Goal: Information Seeking & Learning: Learn about a topic

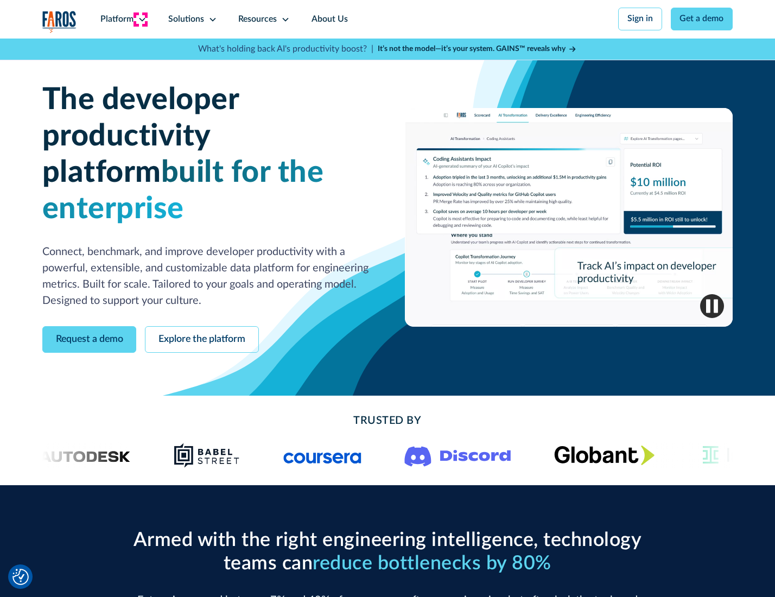
click at [141, 19] on icon at bounding box center [142, 19] width 9 height 9
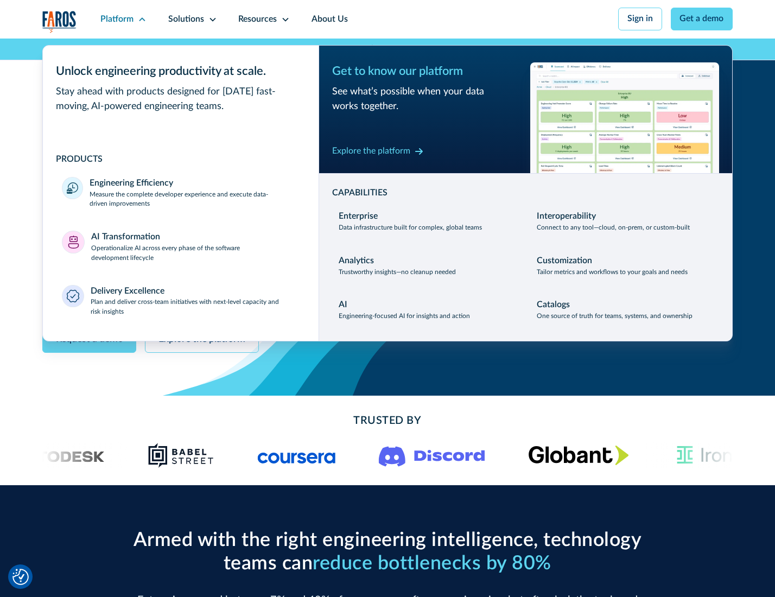
click at [193, 201] on p "Measure the complete developer experience and execute data-driven improvements" at bounding box center [195, 200] width 210 height 20
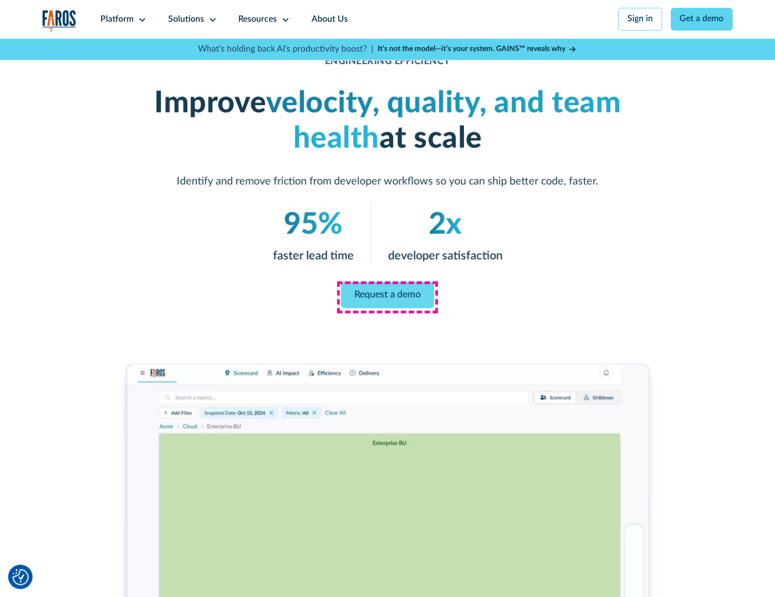
click at [387, 296] on link "Request a demo" at bounding box center [387, 295] width 93 height 26
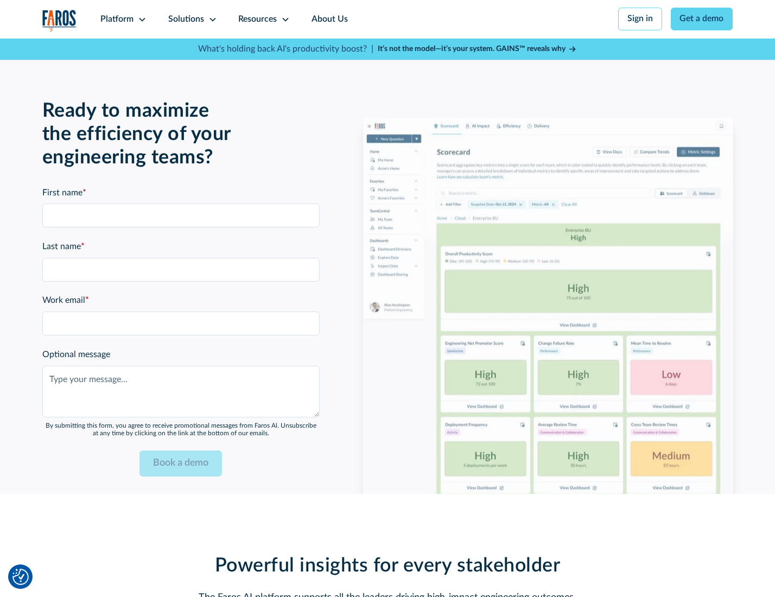
scroll to position [2363, 0]
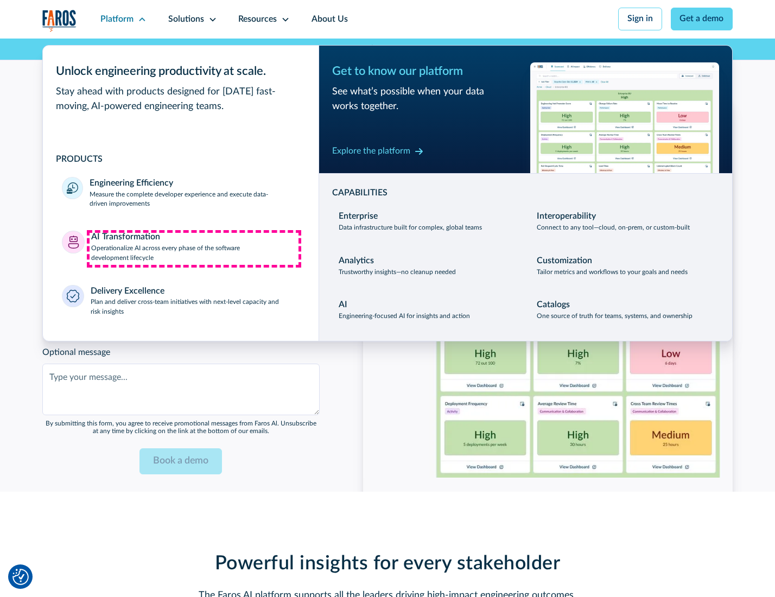
click at [194, 249] on p "Operationalize AI across every phase of the software development lifecycle" at bounding box center [195, 254] width 209 height 20
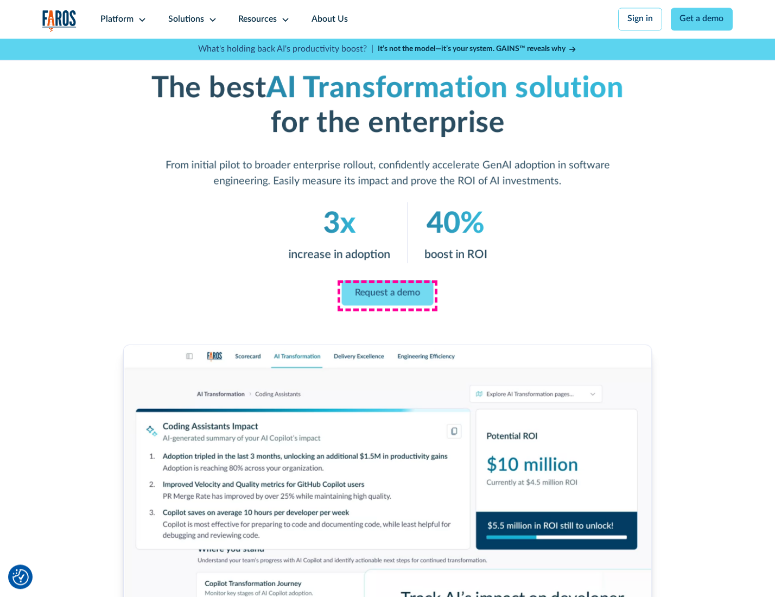
click at [387, 295] on link "Request a demo" at bounding box center [388, 293] width 92 height 26
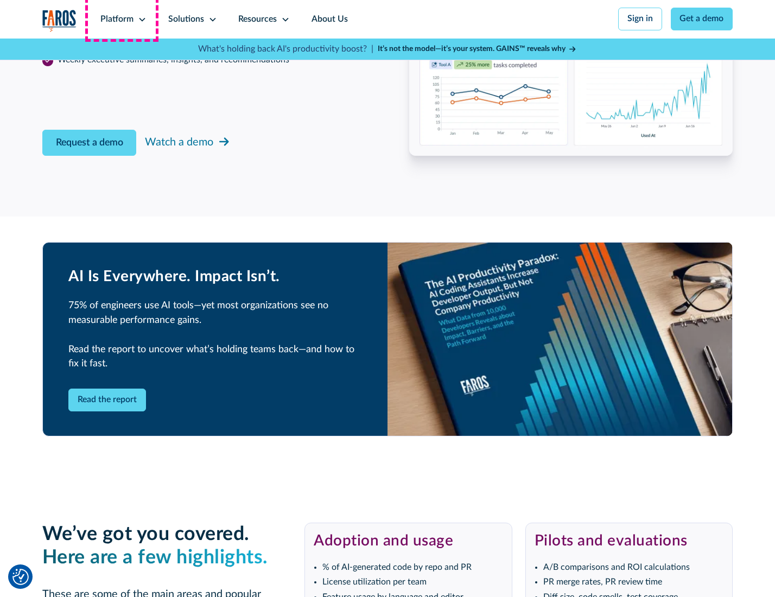
click at [122, 19] on div "Platform" at bounding box center [116, 19] width 33 height 13
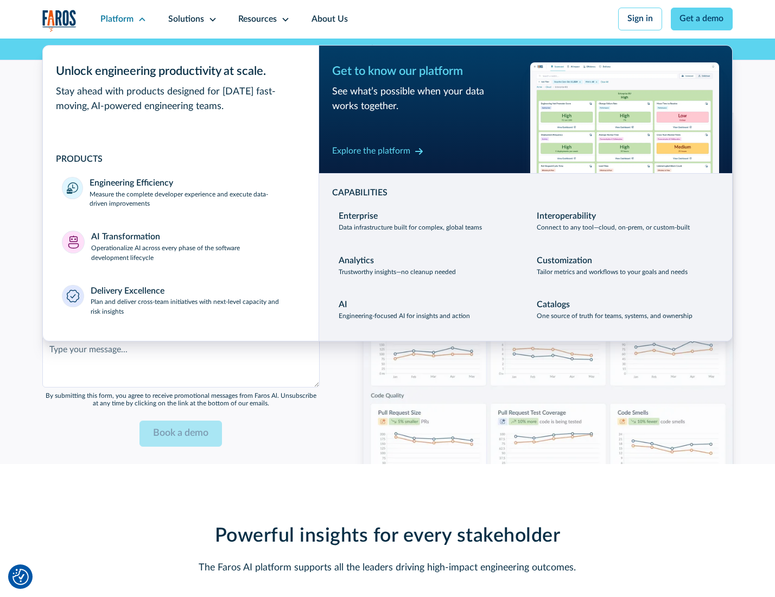
scroll to position [2625, 0]
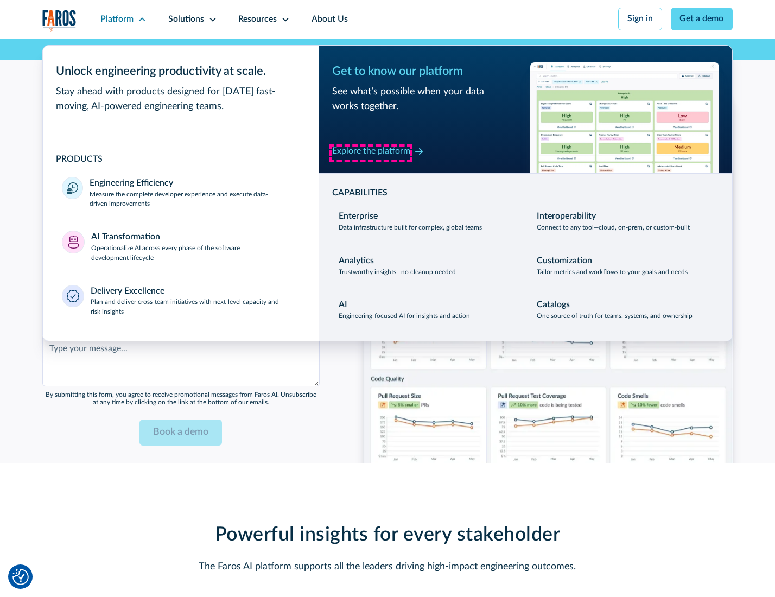
click at [371, 153] on div "Explore the platform" at bounding box center [371, 151] width 78 height 13
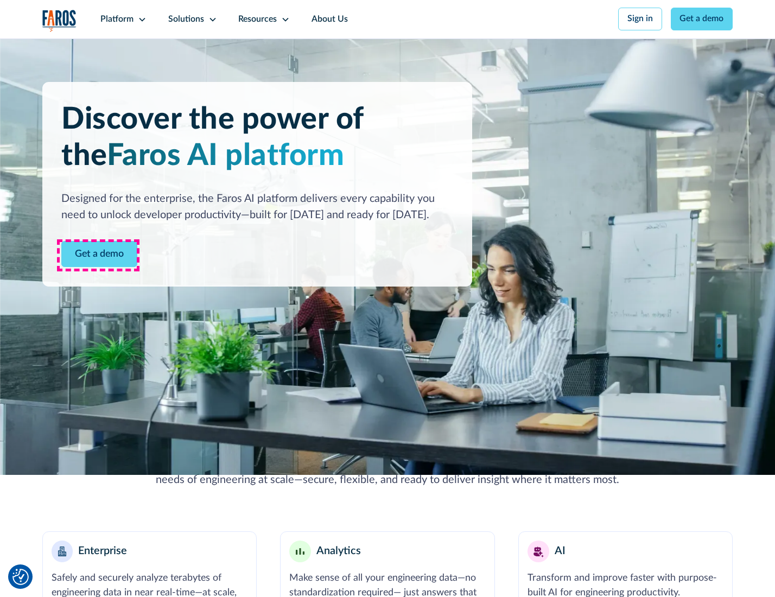
click at [98, 255] on link "Get a demo" at bounding box center [99, 254] width 76 height 27
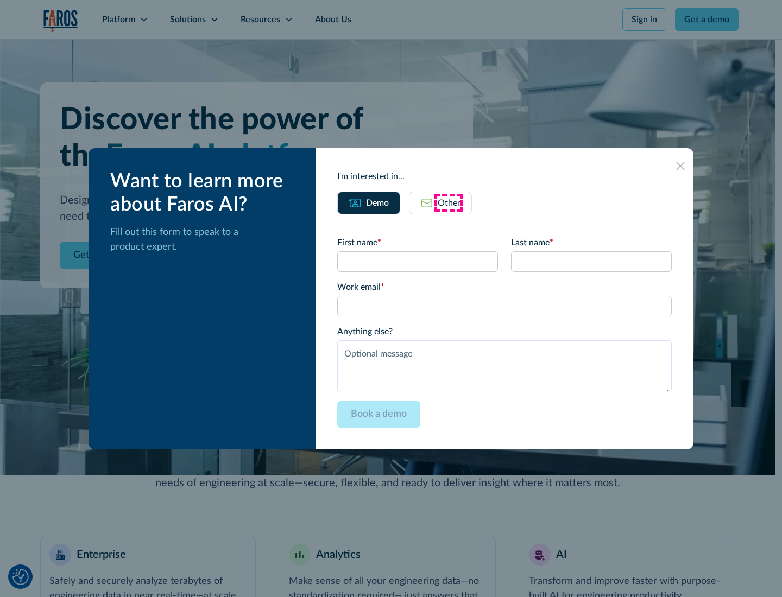
click at [449, 203] on div "Other" at bounding box center [449, 203] width 23 height 13
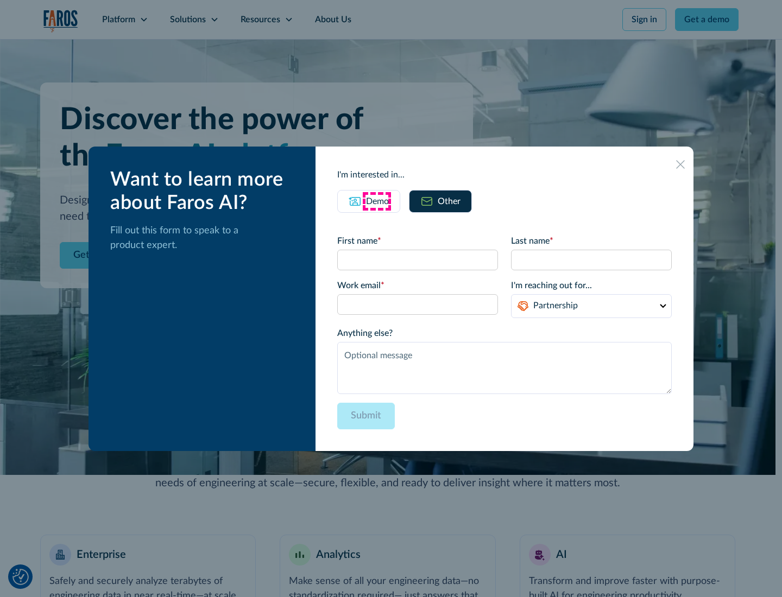
click at [376, 201] on div "Demo" at bounding box center [377, 201] width 23 height 13
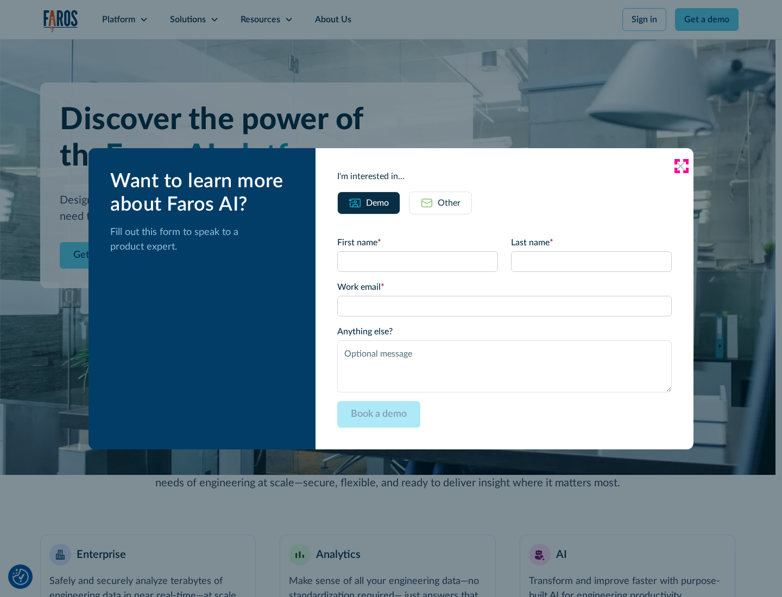
click at [681, 166] on icon at bounding box center [680, 166] width 9 height 9
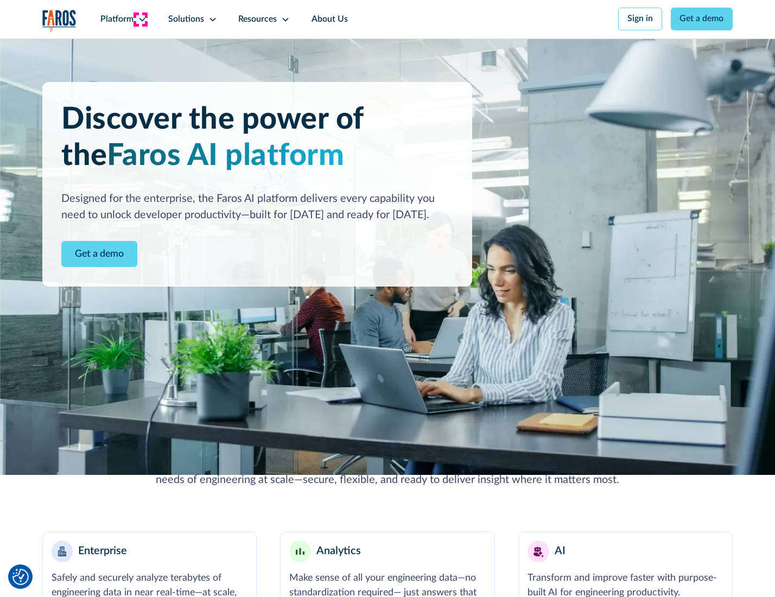
click at [141, 19] on icon at bounding box center [142, 19] width 9 height 9
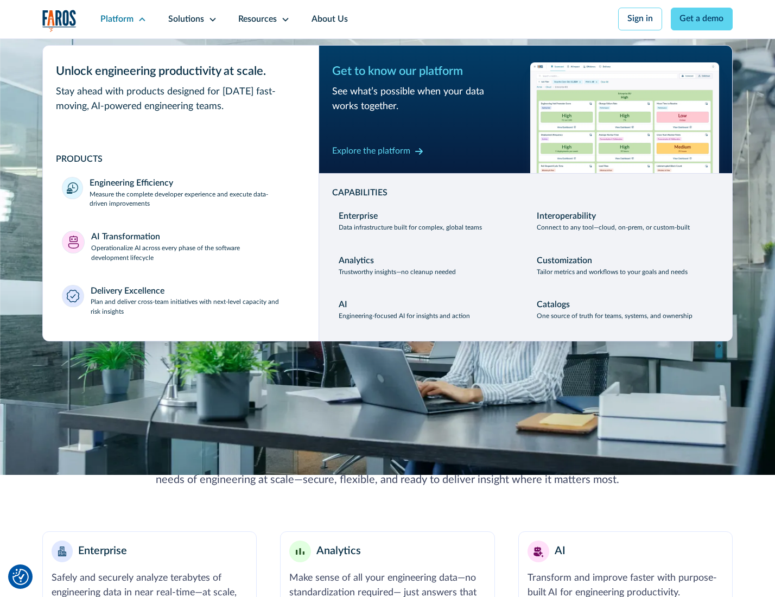
click at [194, 310] on p "Plan and deliver cross-team initiatives with next-level capacity and risk insig…" at bounding box center [195, 308] width 209 height 20
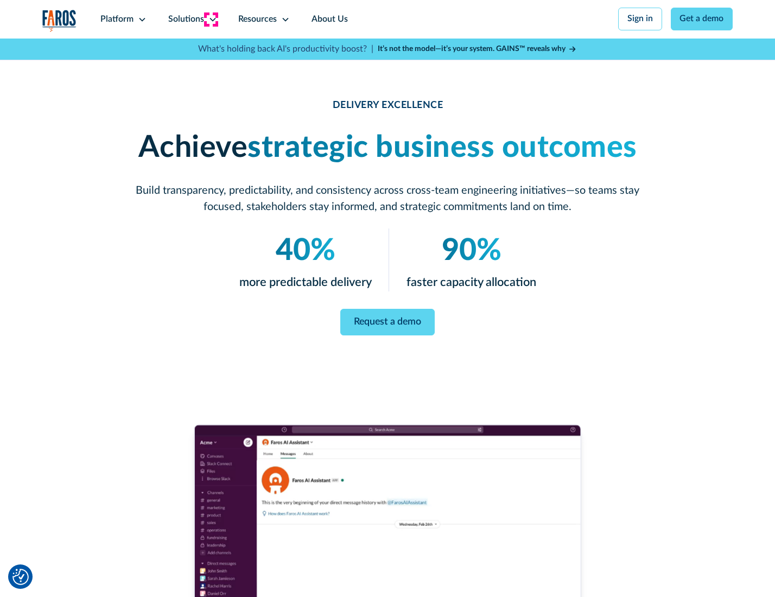
click at [211, 19] on icon at bounding box center [213, 19] width 9 height 9
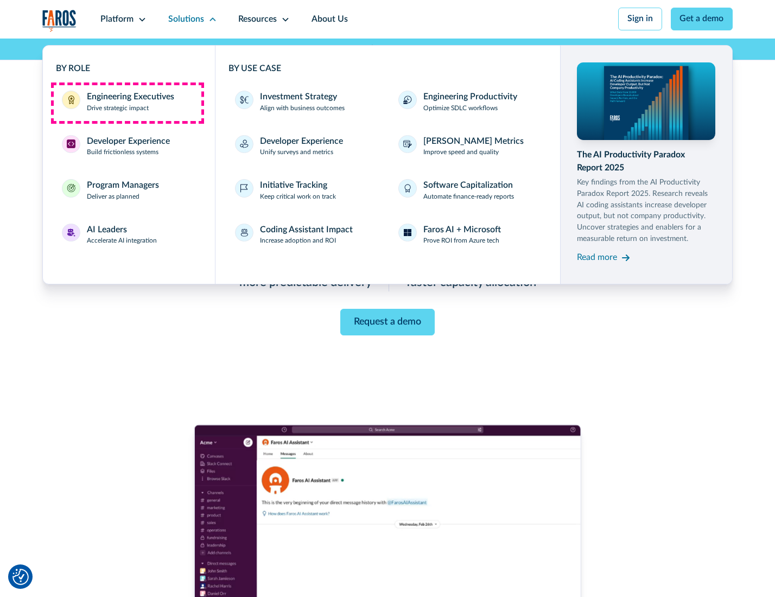
click at [127, 103] on div "Engineering Executives" at bounding box center [130, 97] width 87 height 13
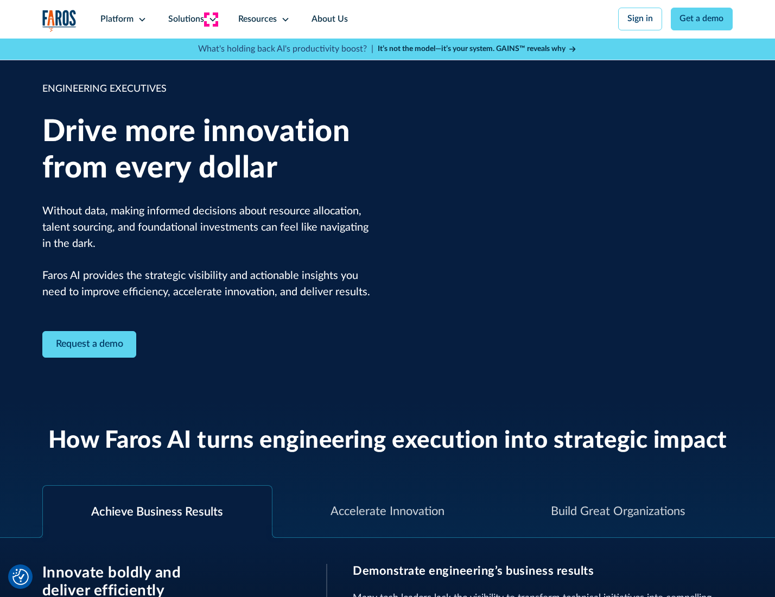
click at [211, 19] on icon at bounding box center [213, 19] width 9 height 9
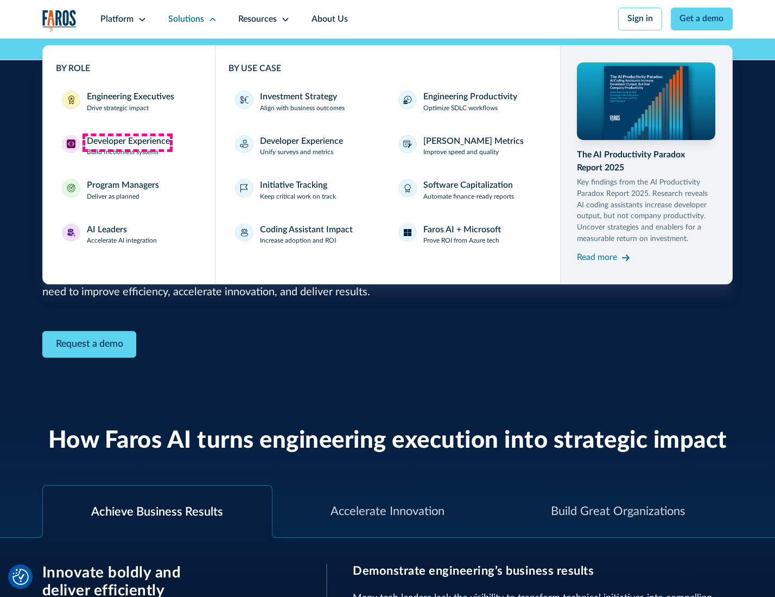
click at [127, 142] on div "Developer Experience" at bounding box center [128, 141] width 83 height 13
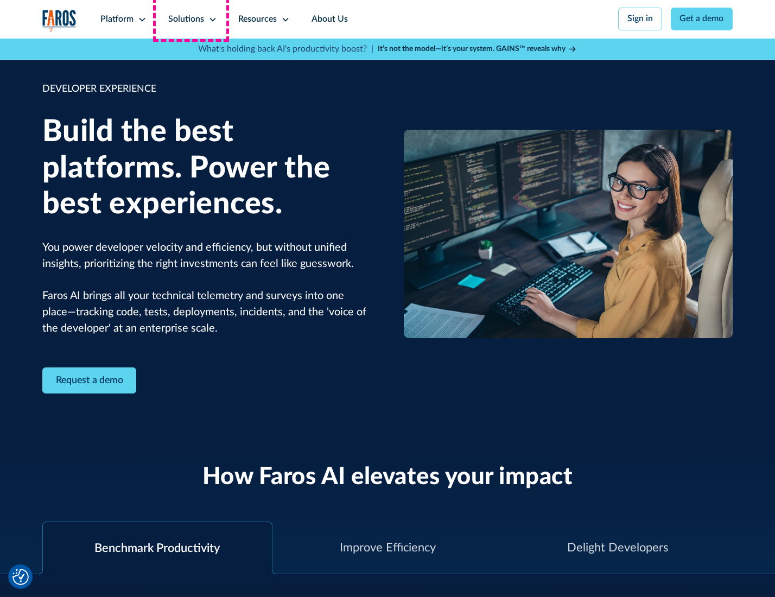
click at [191, 19] on div "Solutions" at bounding box center [186, 19] width 36 height 13
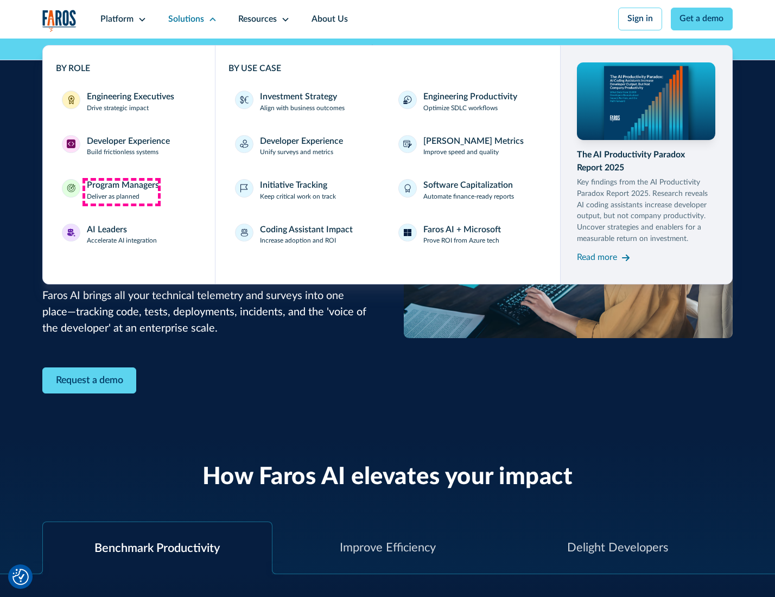
click at [121, 192] on div "Program Managers" at bounding box center [123, 185] width 72 height 13
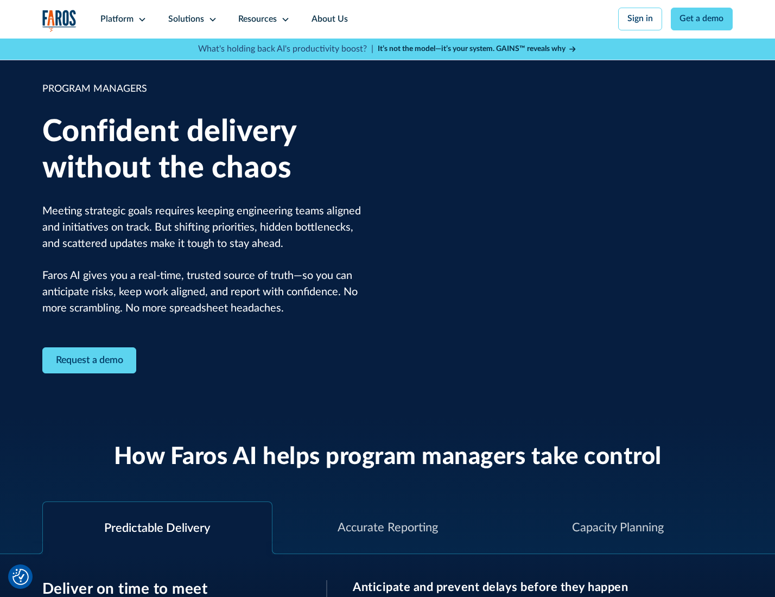
click at [211, 20] on icon at bounding box center [213, 19] width 9 height 9
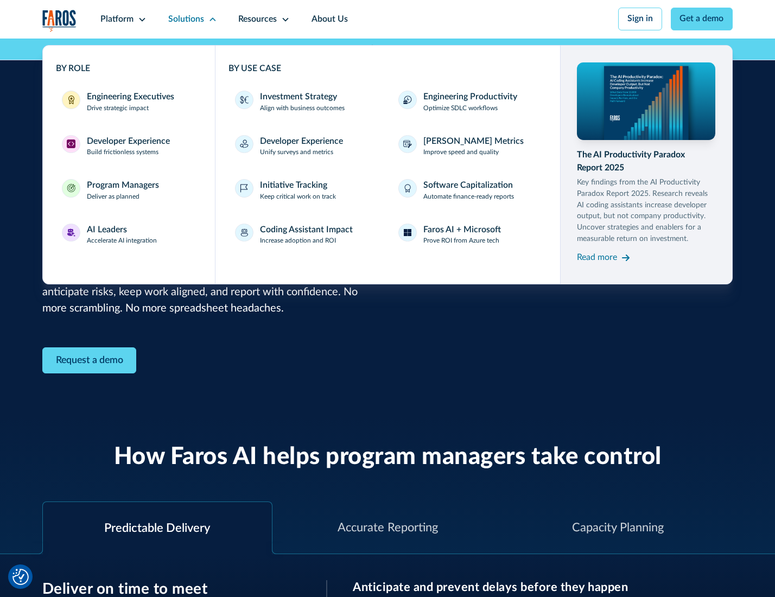
click at [121, 236] on div "AI Leaders" at bounding box center [107, 230] width 40 height 13
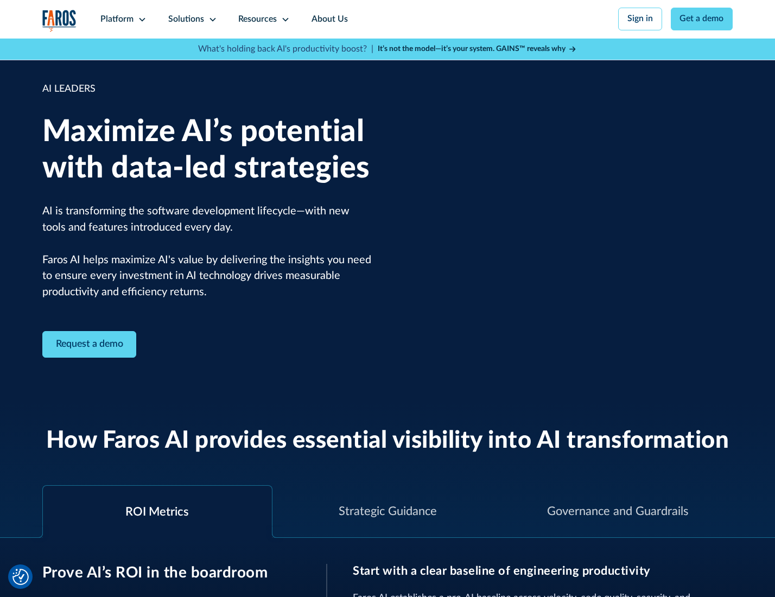
click at [211, 19] on icon at bounding box center [213, 19] width 9 height 9
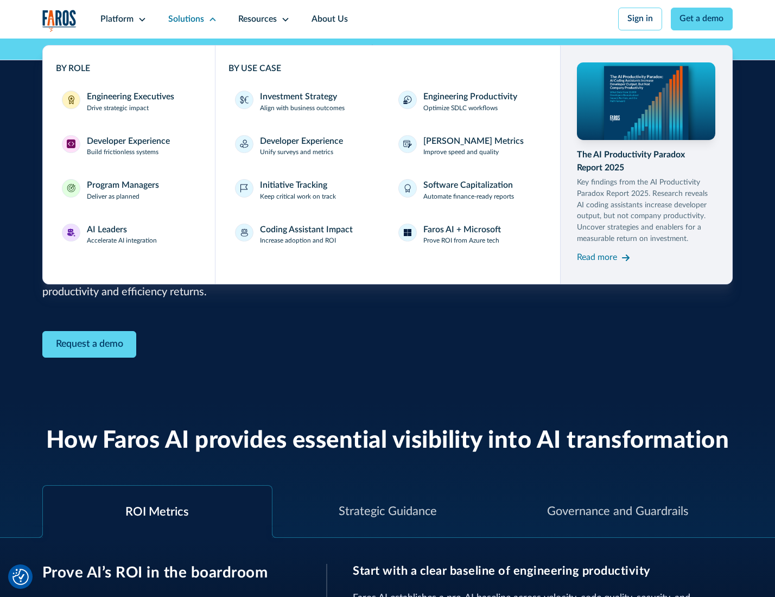
click at [298, 98] on div "Investment Strategy" at bounding box center [298, 97] width 77 height 13
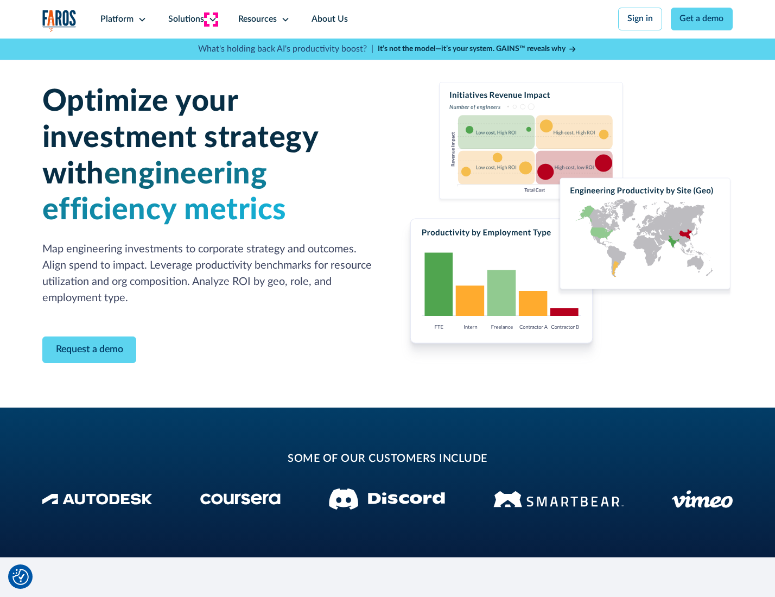
click at [211, 19] on icon at bounding box center [213, 19] width 9 height 9
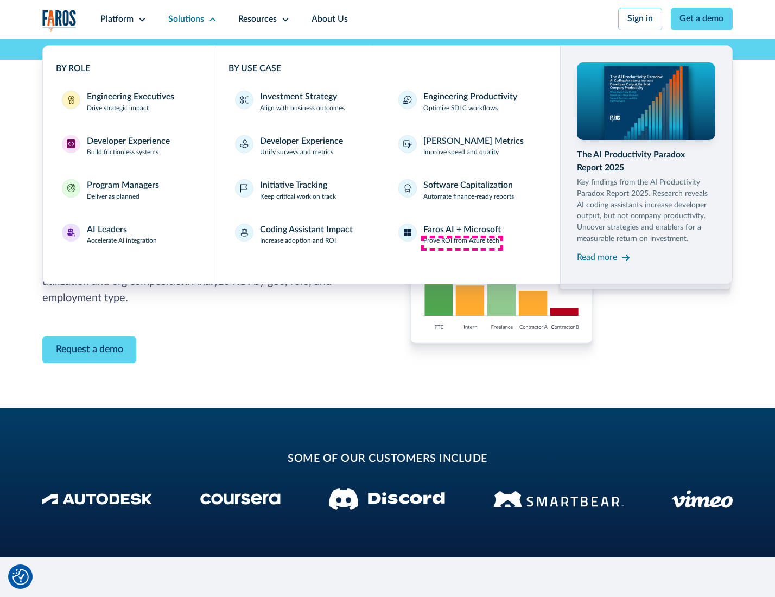
click at [462, 243] on p "Prove ROI from Azure tech" at bounding box center [462, 241] width 76 height 10
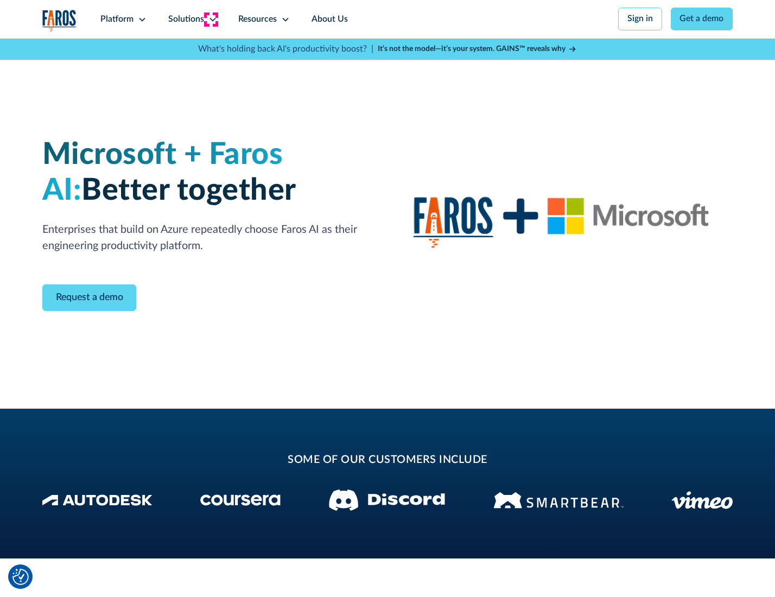
click at [211, 19] on icon at bounding box center [213, 19] width 9 height 9
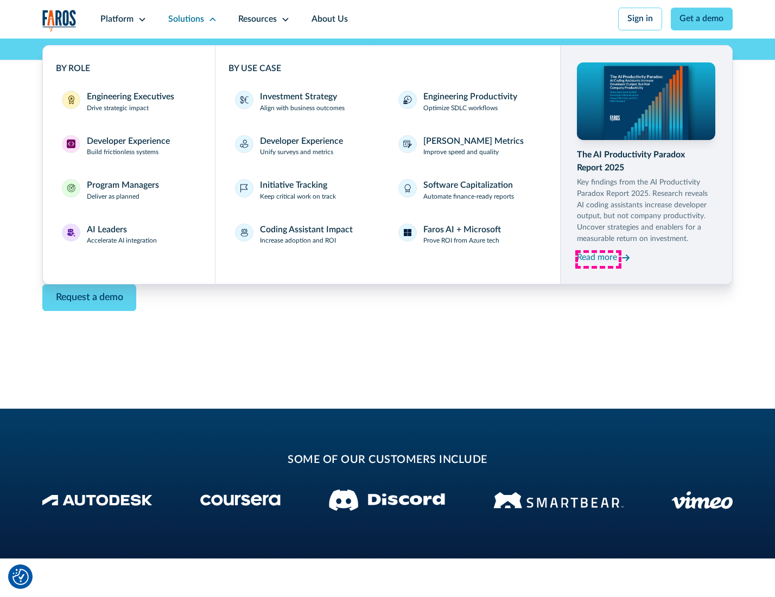
click at [598, 260] on div "Read more" at bounding box center [597, 257] width 40 height 13
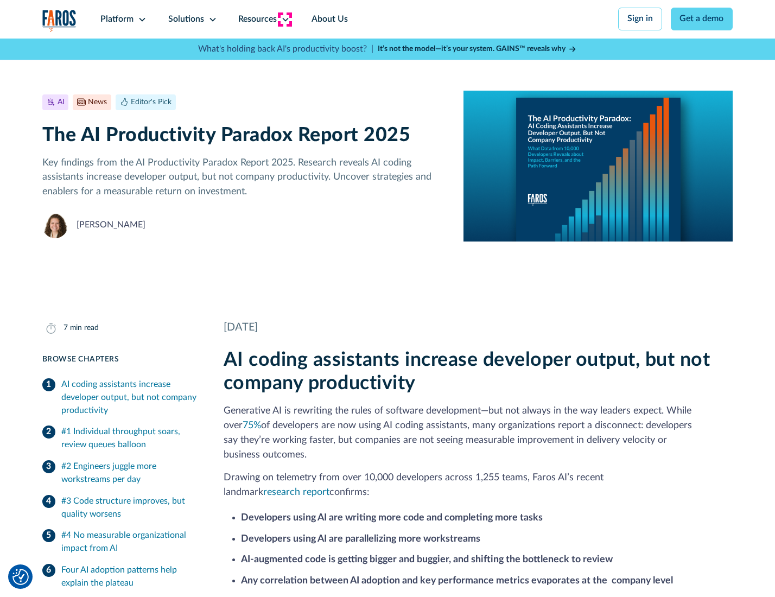
click at [285, 19] on icon at bounding box center [285, 19] width 9 height 9
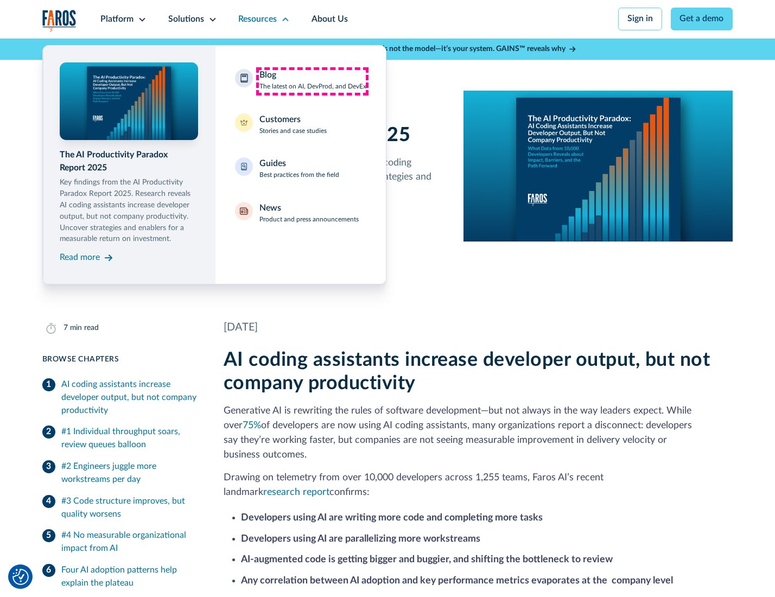
click at [312, 81] on div "Blog The latest on AI, DevProd, and DevEx" at bounding box center [313, 80] width 107 height 23
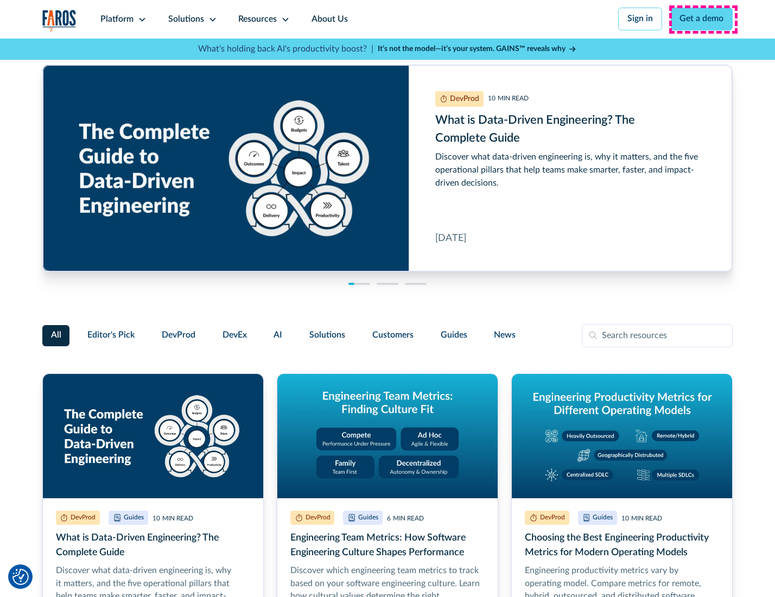
click at [703, 19] on link "Get a demo" at bounding box center [702, 19] width 62 height 23
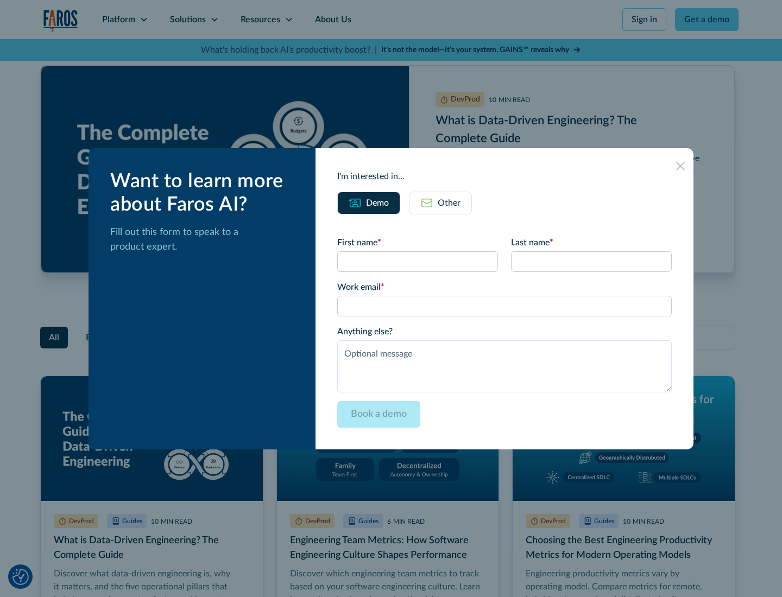
click at [440, 203] on div "Other" at bounding box center [449, 203] width 23 height 13
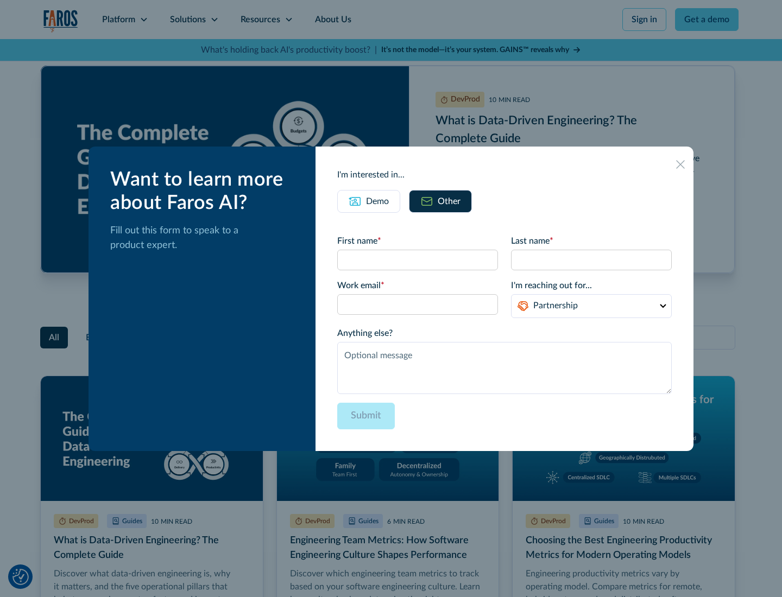
click at [681, 164] on icon at bounding box center [680, 164] width 9 height 9
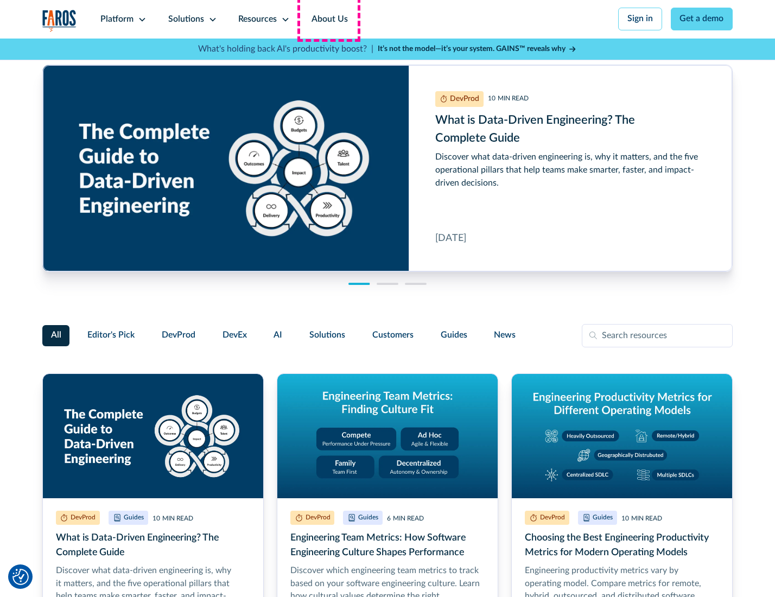
click at [329, 19] on link "About Us" at bounding box center [330, 19] width 58 height 39
